Goal: Find specific page/section: Find specific page/section

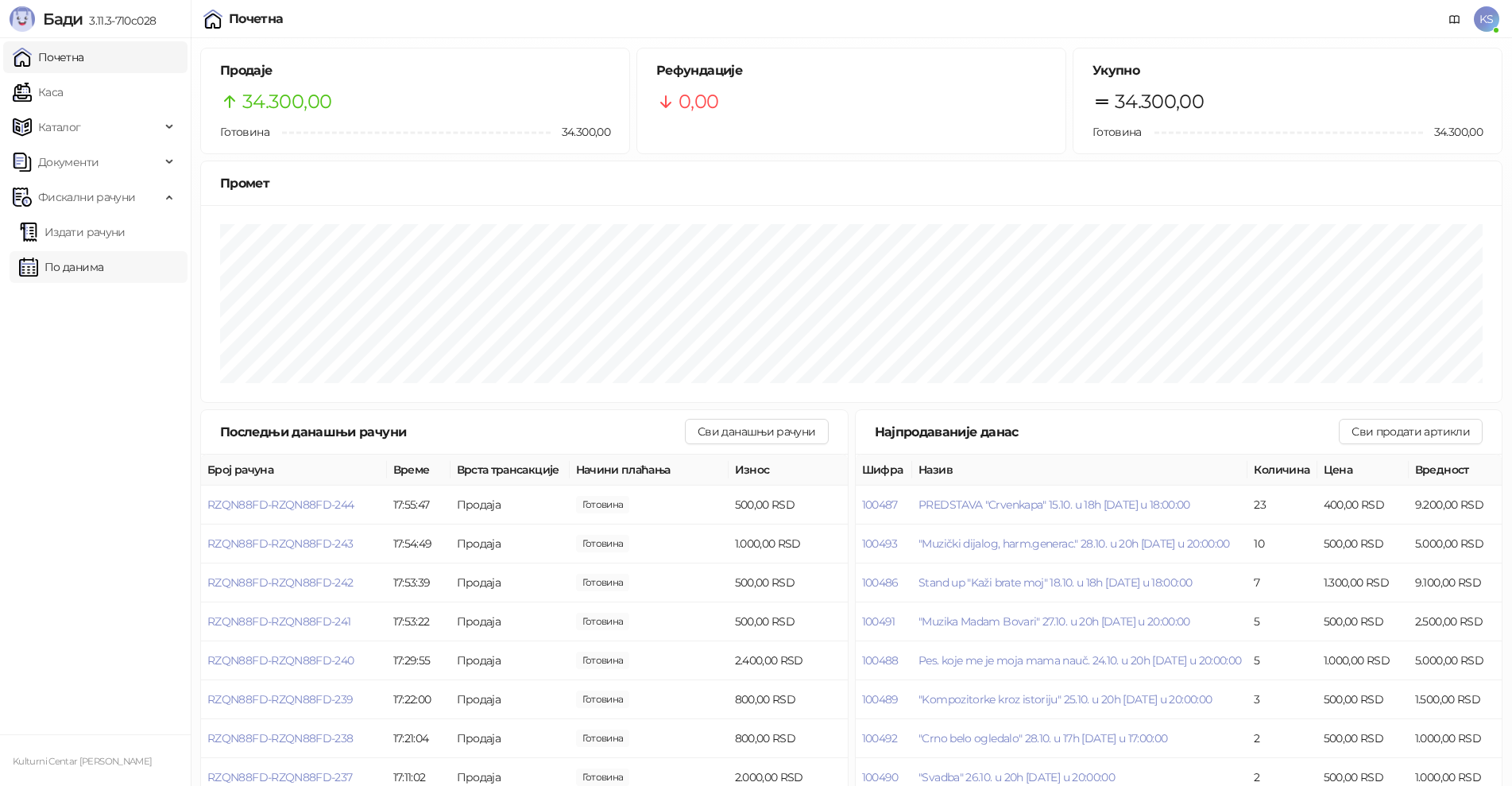
click at [74, 272] on link "По данима" at bounding box center [60, 267] width 84 height 32
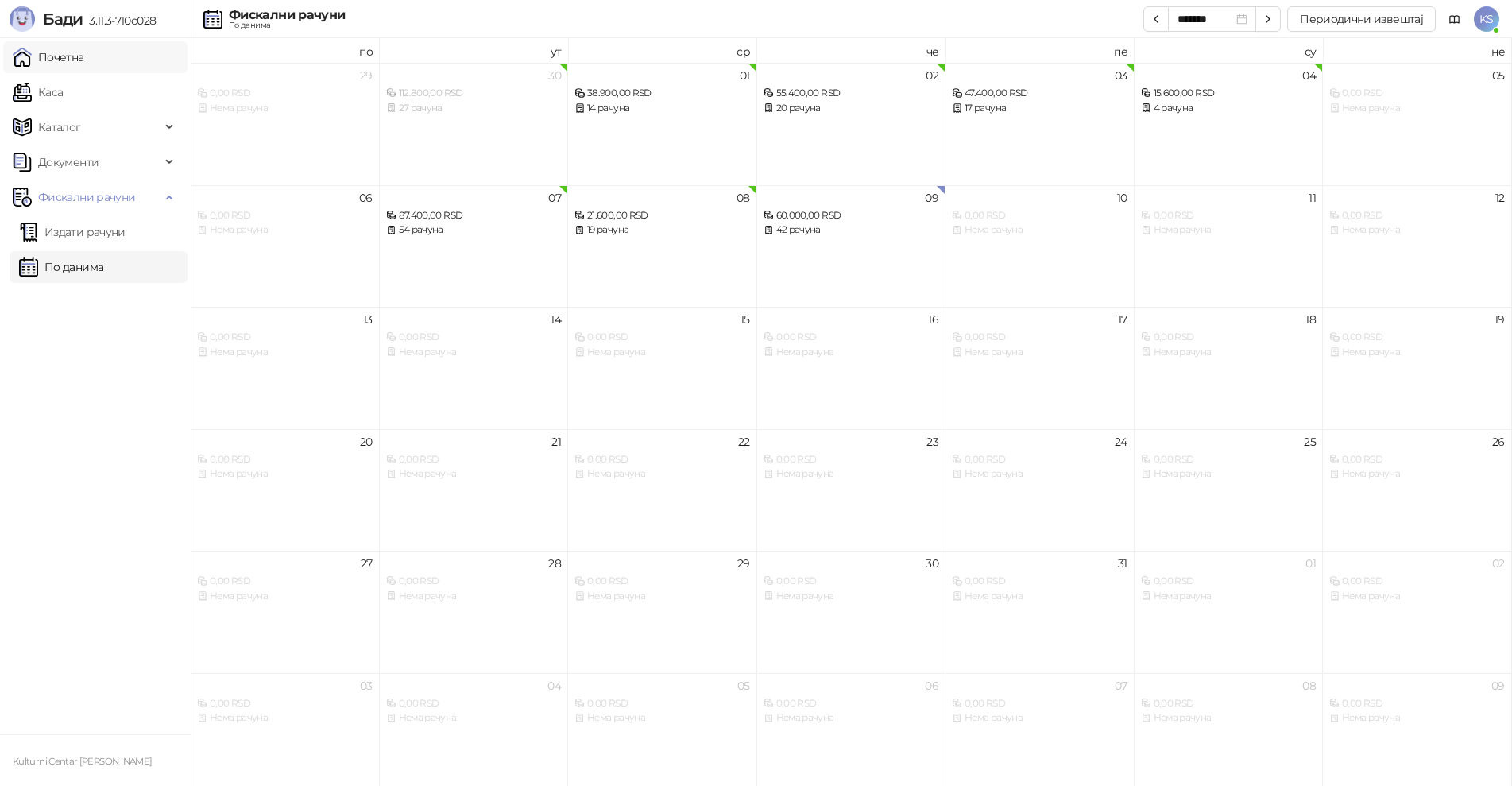
click at [84, 64] on link "Почетна" at bounding box center [49, 57] width 72 height 32
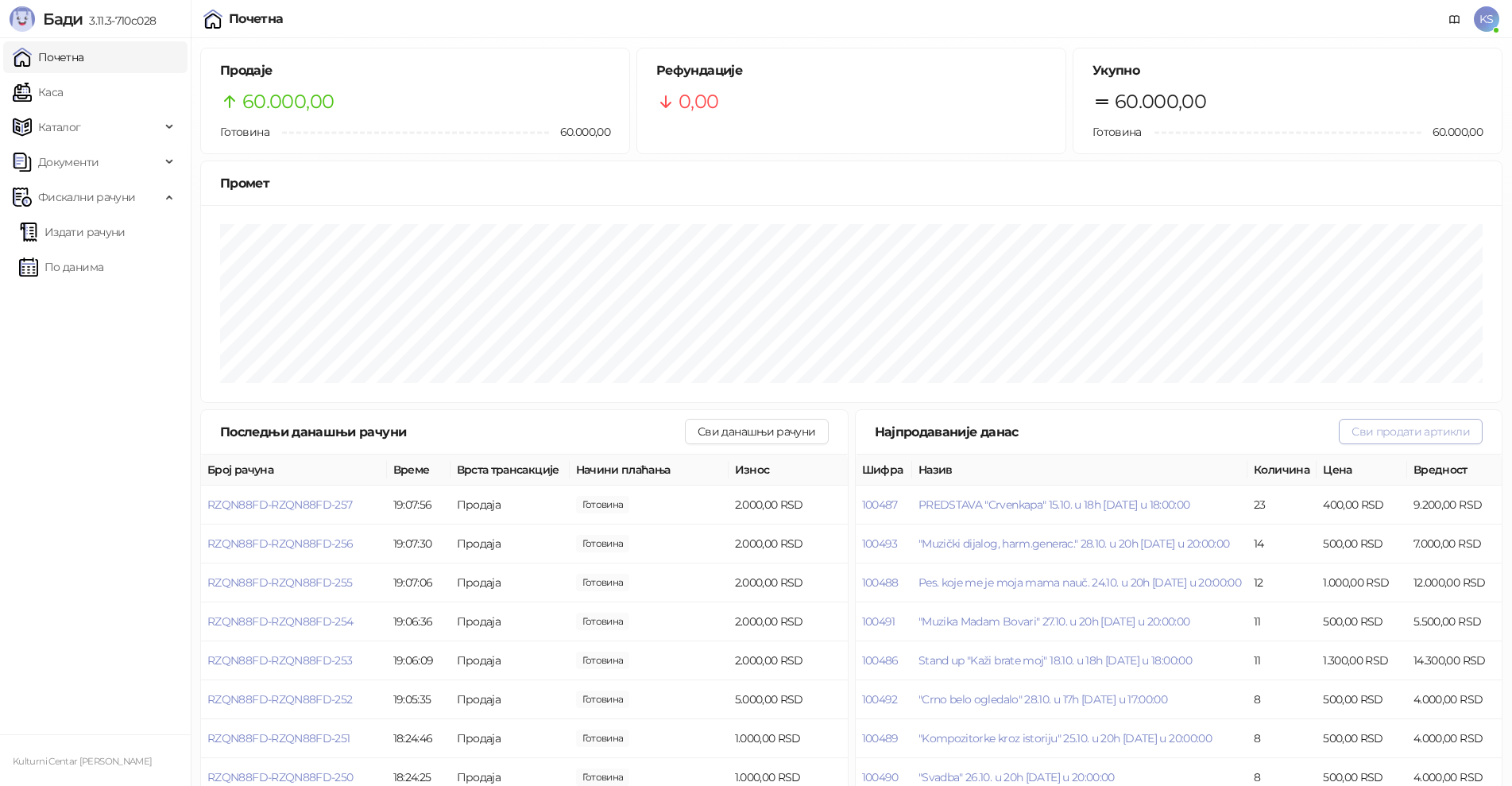
click at [1385, 434] on button "Сви продати артикли" at bounding box center [1410, 431] width 144 height 25
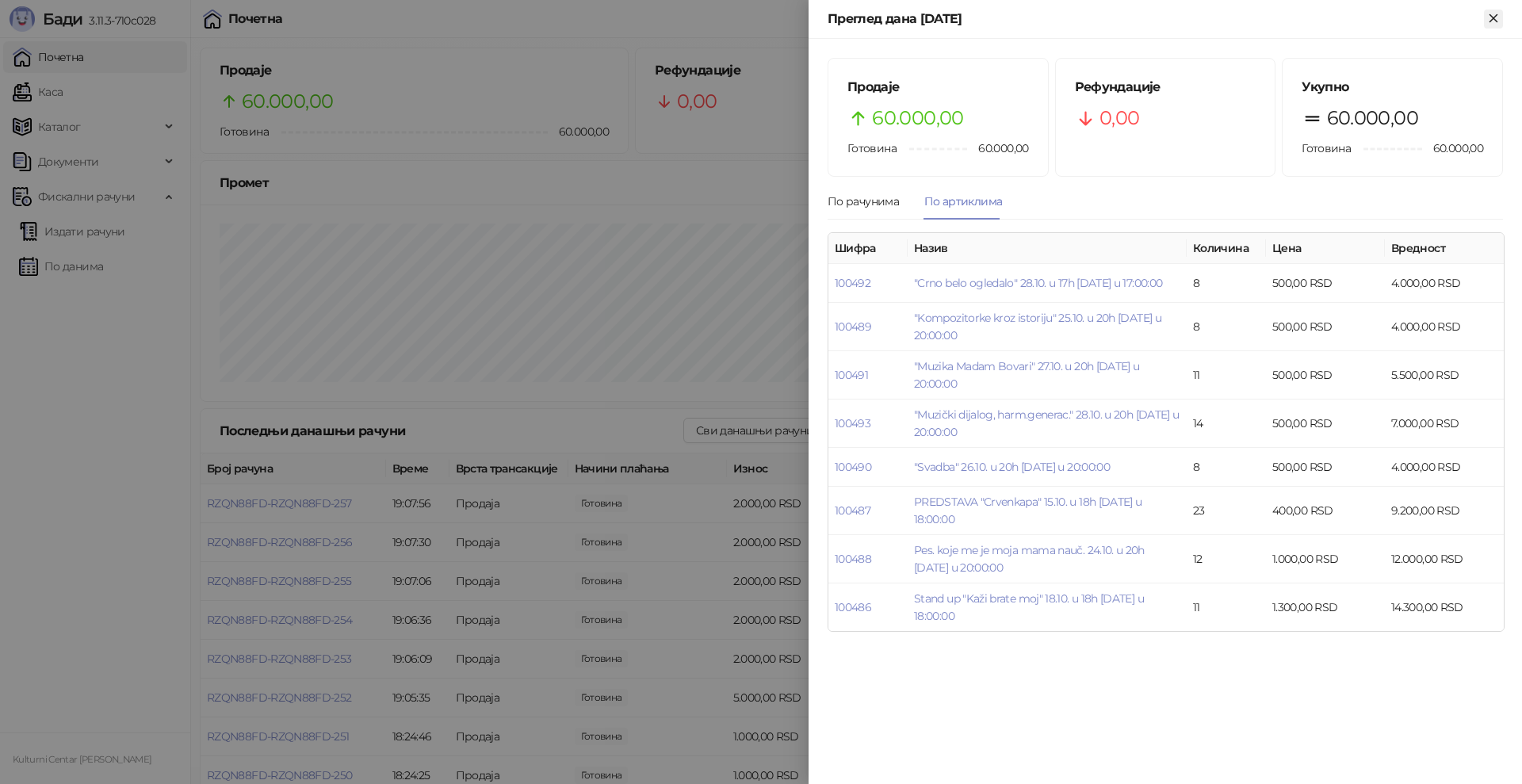
click at [1498, 16] on icon "Close" at bounding box center [1493, 18] width 14 height 14
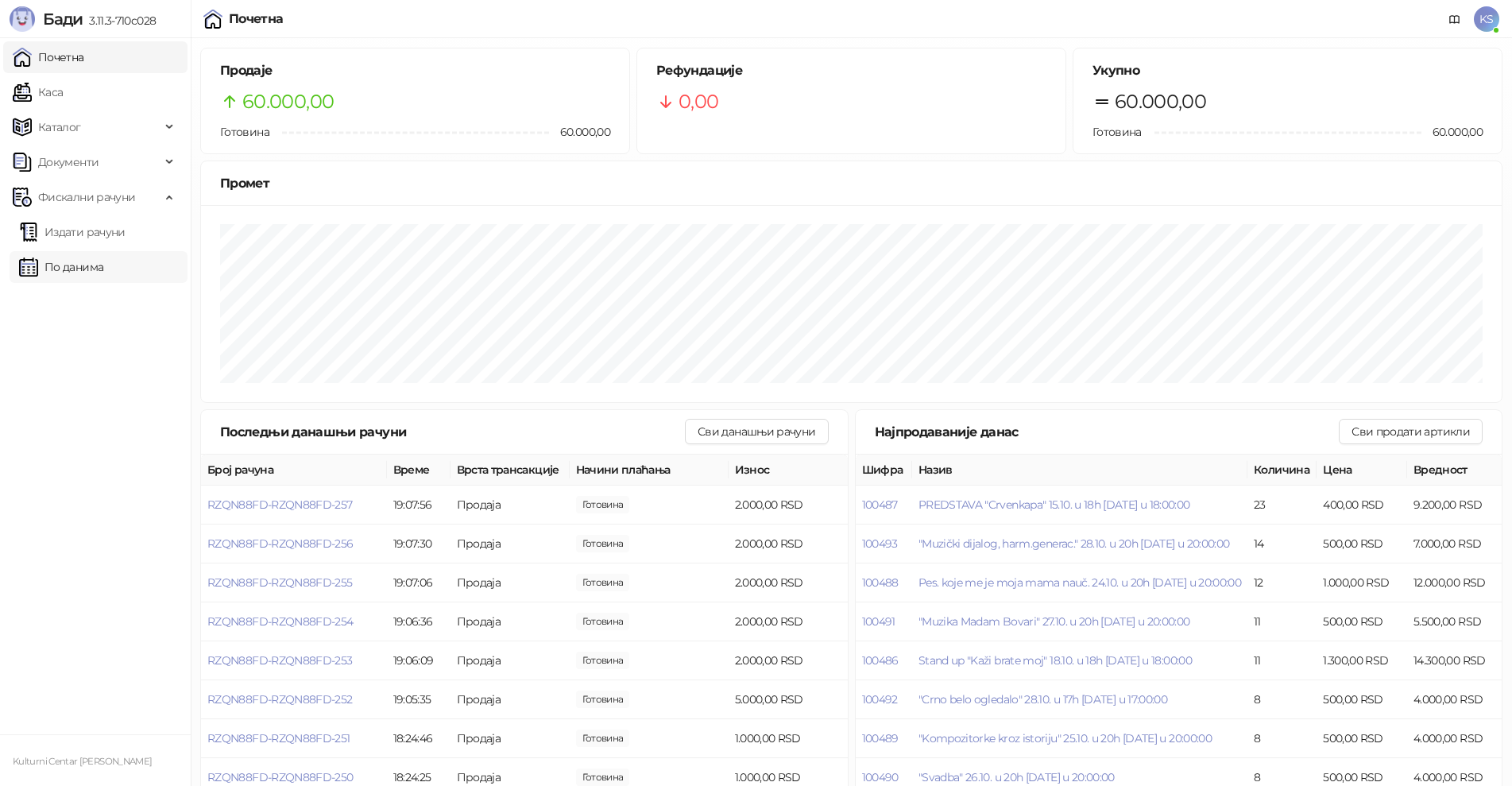
click at [72, 273] on link "По данима" at bounding box center [60, 267] width 84 height 32
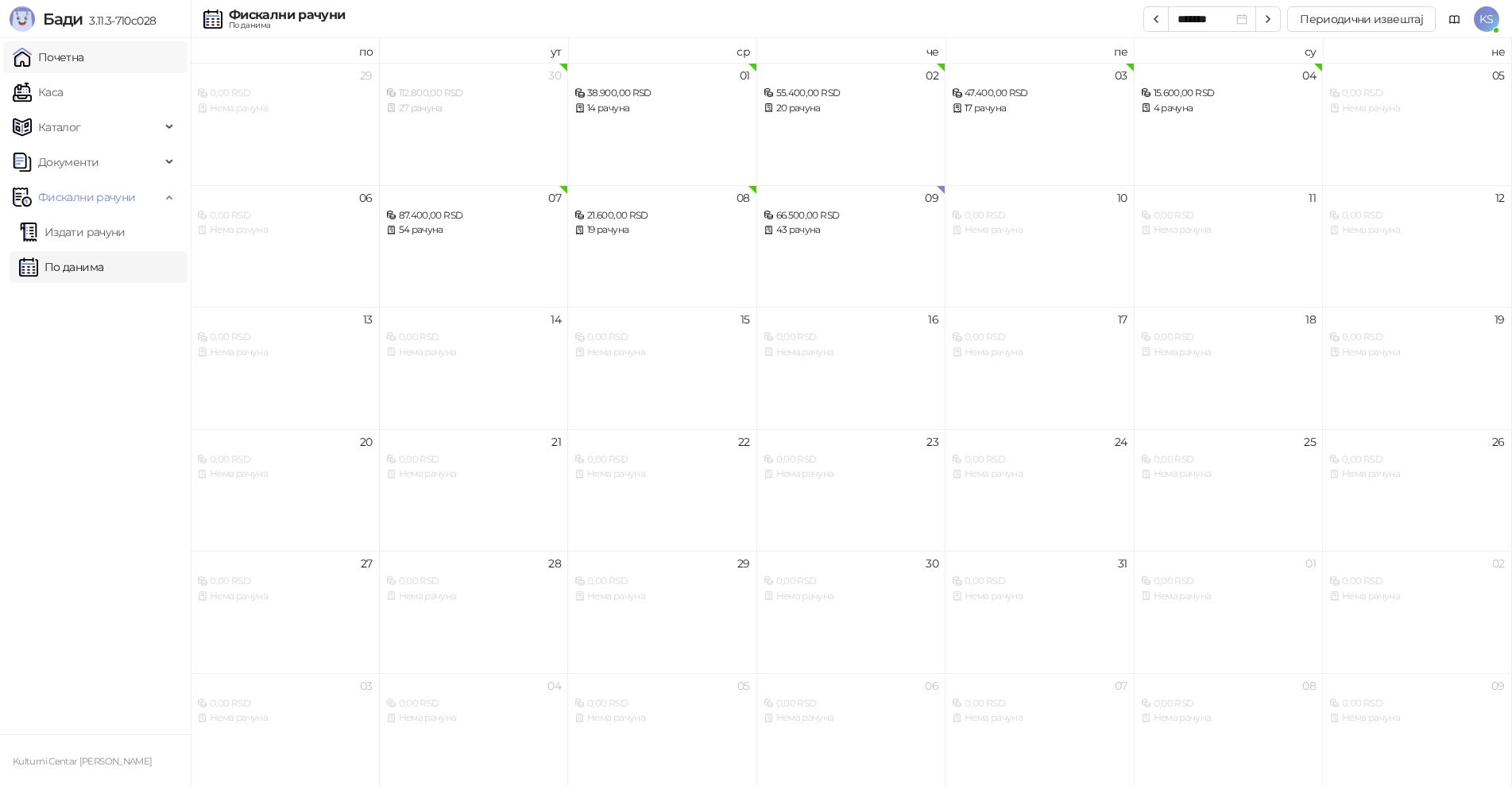
click at [84, 62] on link "Почетна" at bounding box center [49, 57] width 72 height 32
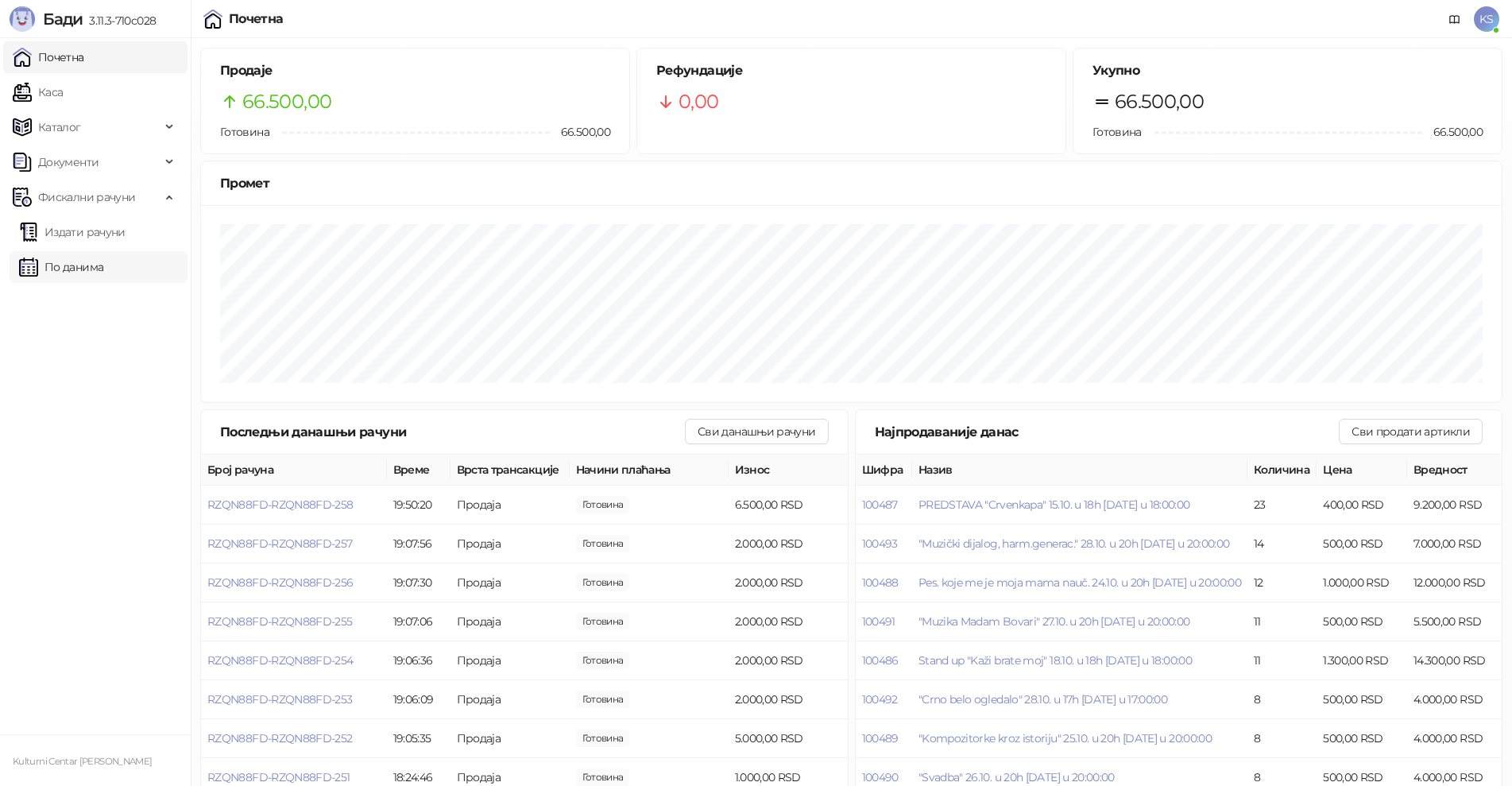
click at [104, 273] on link "По данима" at bounding box center [60, 267] width 84 height 32
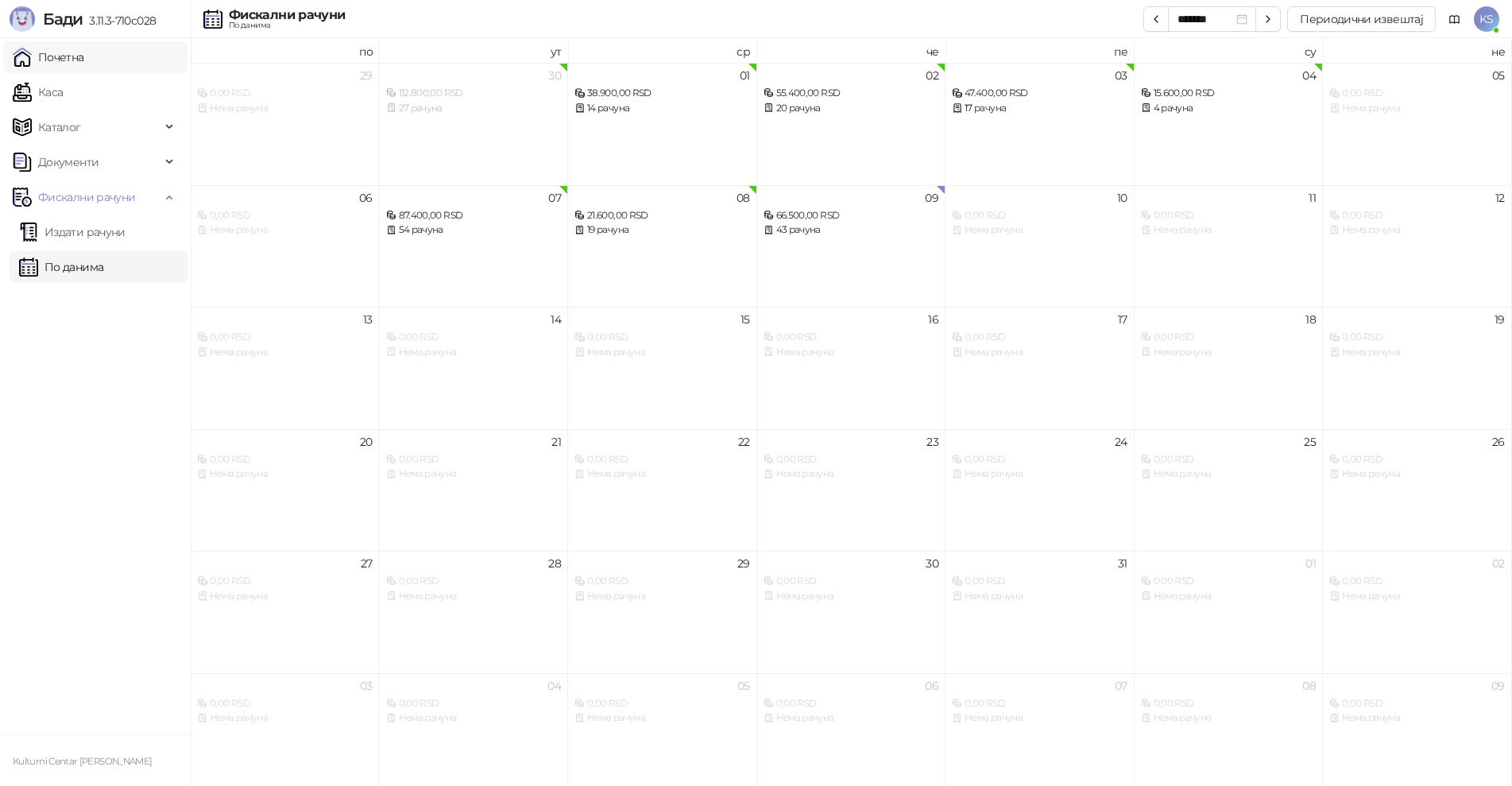
click at [84, 54] on link "Почетна" at bounding box center [49, 57] width 72 height 32
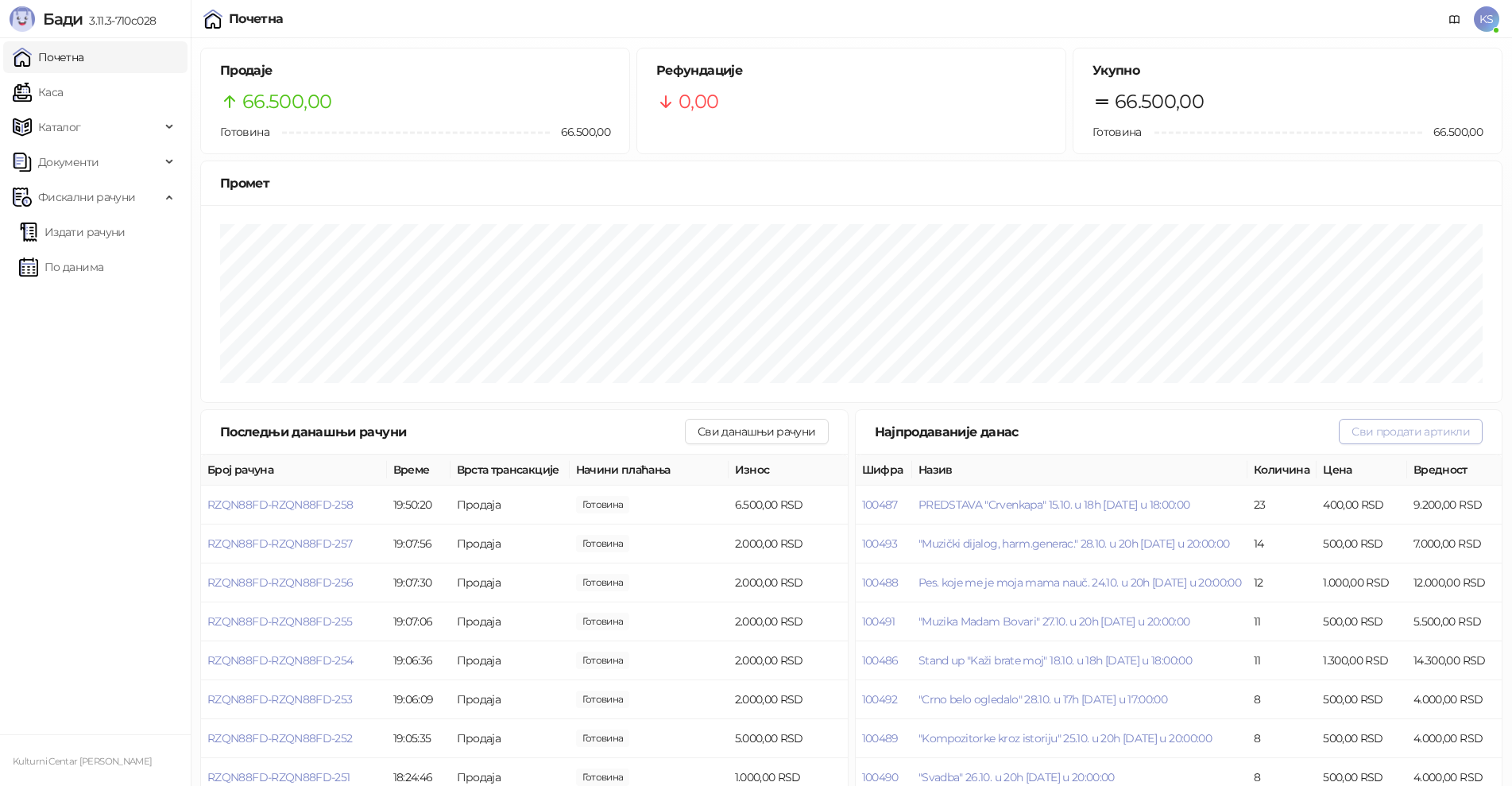
click at [1440, 428] on button "Сви продати артикли" at bounding box center [1410, 431] width 144 height 25
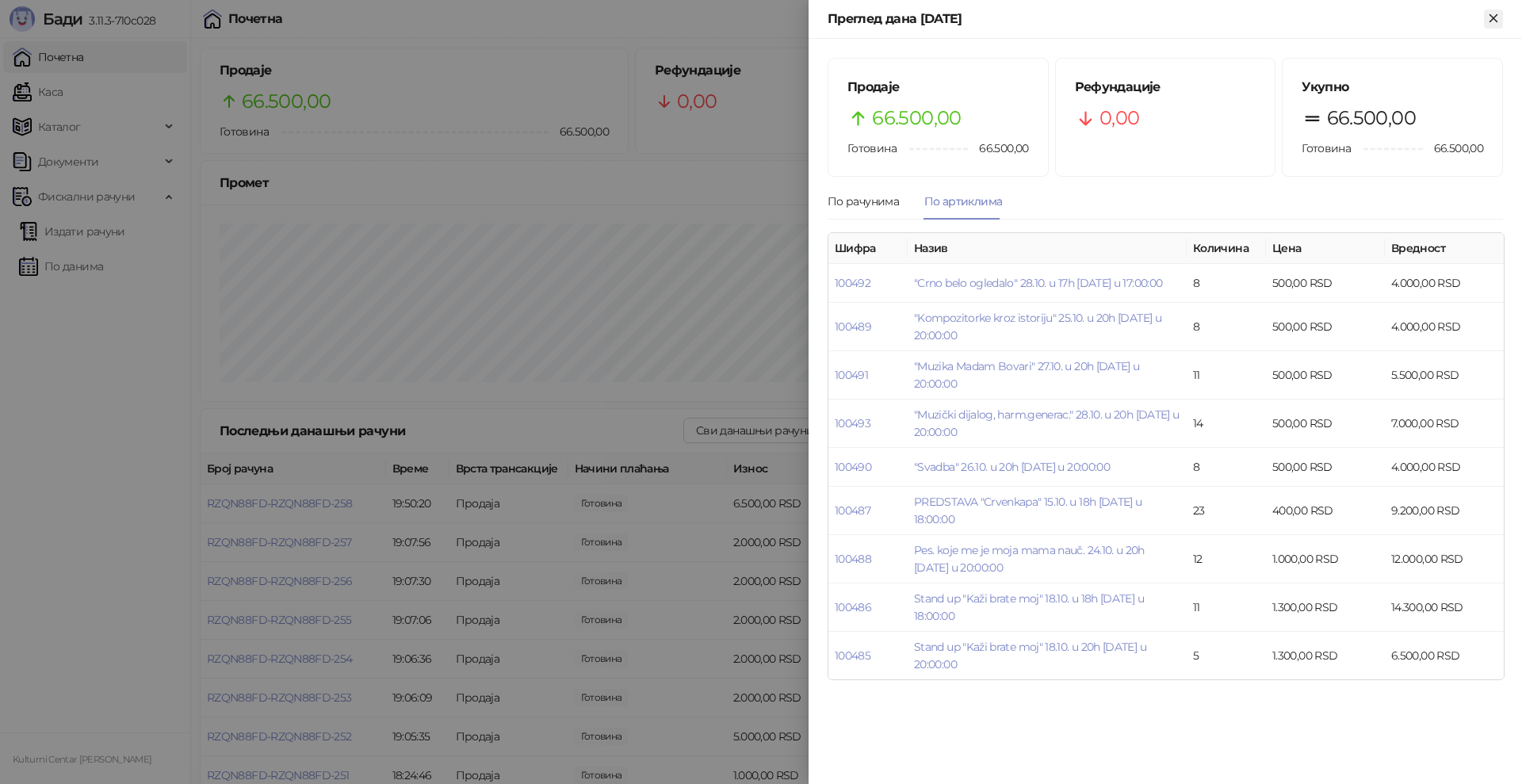
click at [1501, 21] on button "Close" at bounding box center [1493, 19] width 19 height 19
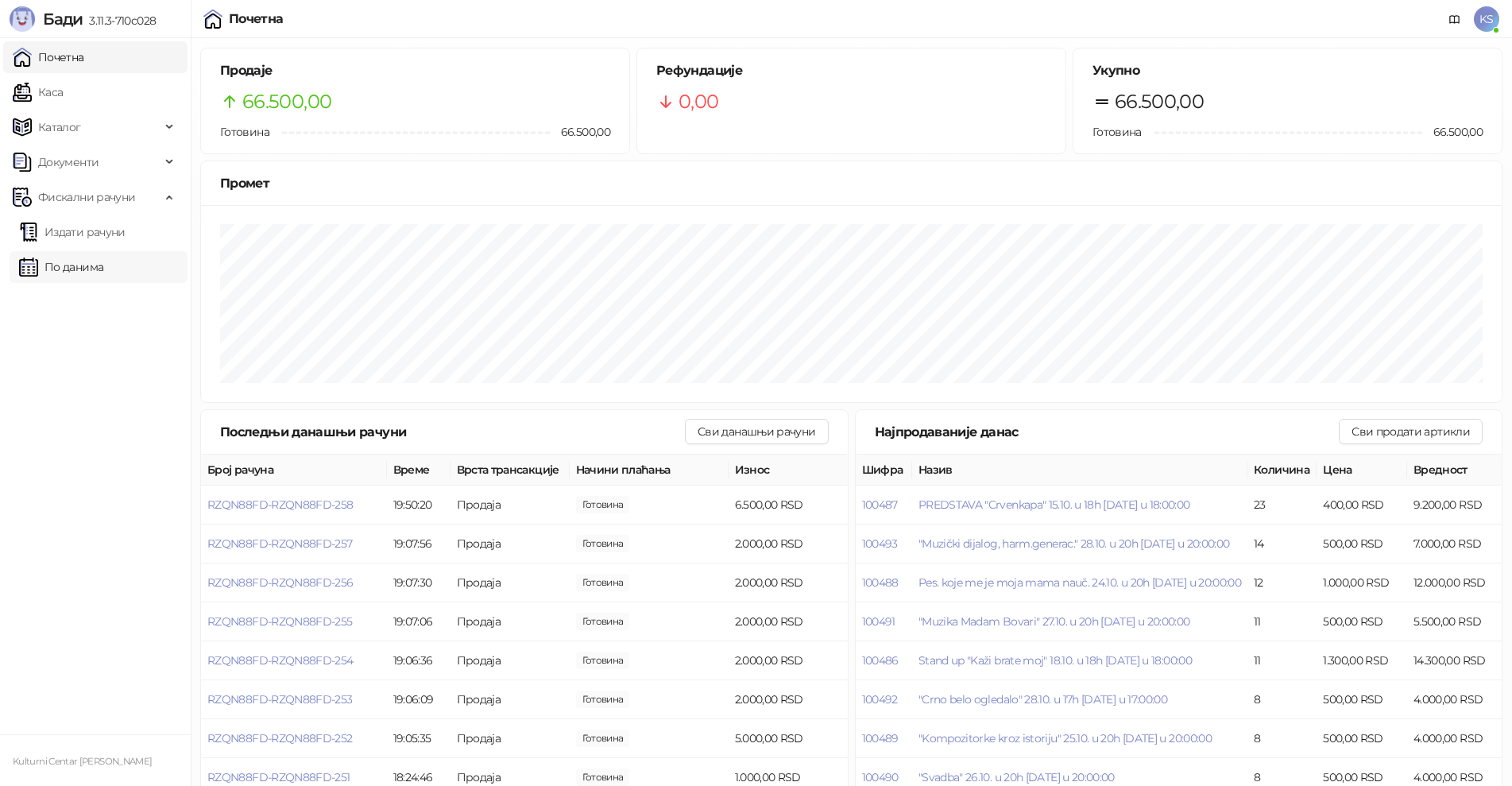
click at [104, 266] on link "По данима" at bounding box center [60, 267] width 84 height 32
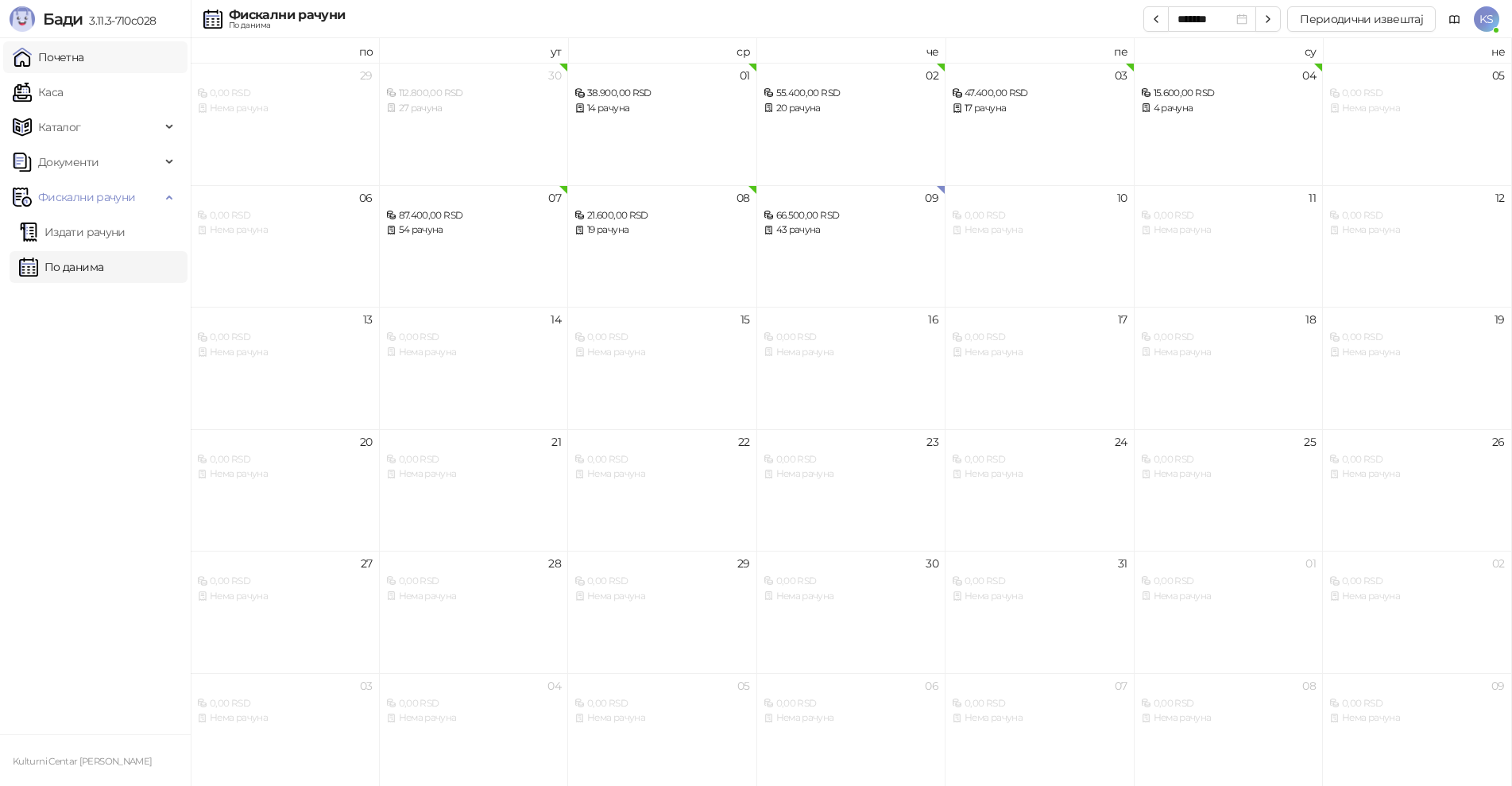
click at [71, 56] on link "Почетна" at bounding box center [49, 57] width 72 height 32
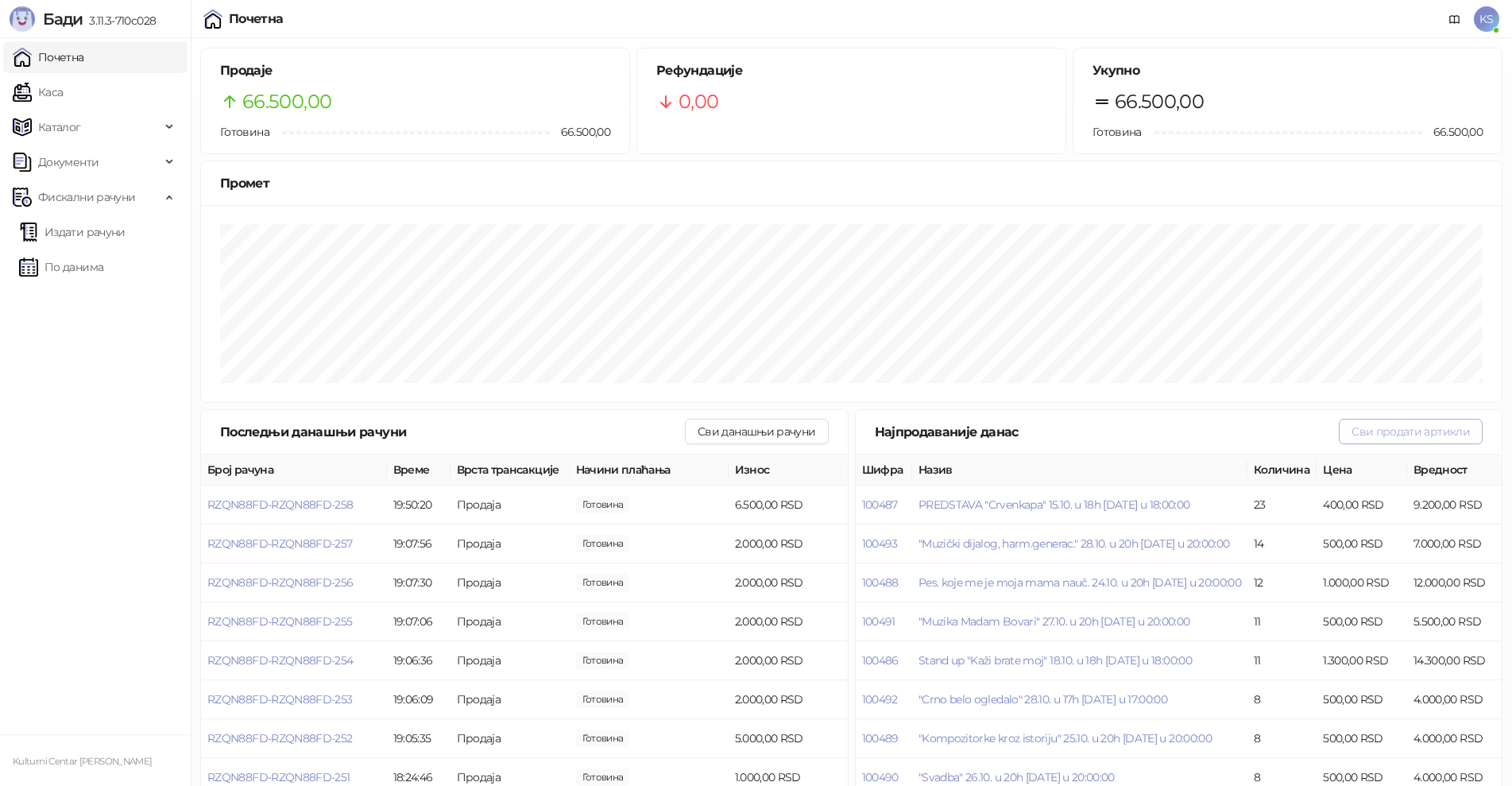
click at [1375, 433] on button "Сви продати артикли" at bounding box center [1410, 431] width 144 height 25
